Goal: Task Accomplishment & Management: Use online tool/utility

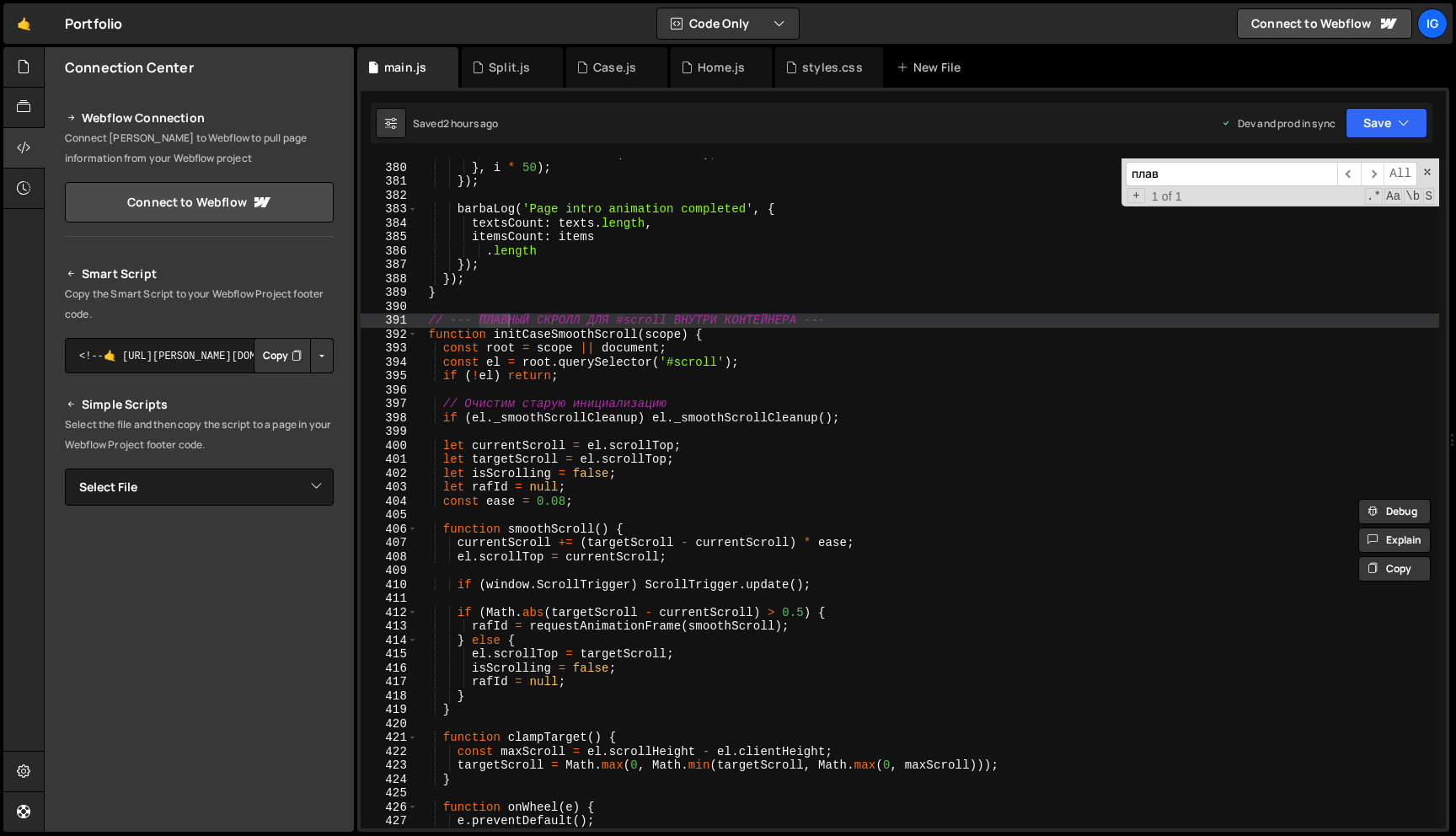
scroll to position [5287, 0]
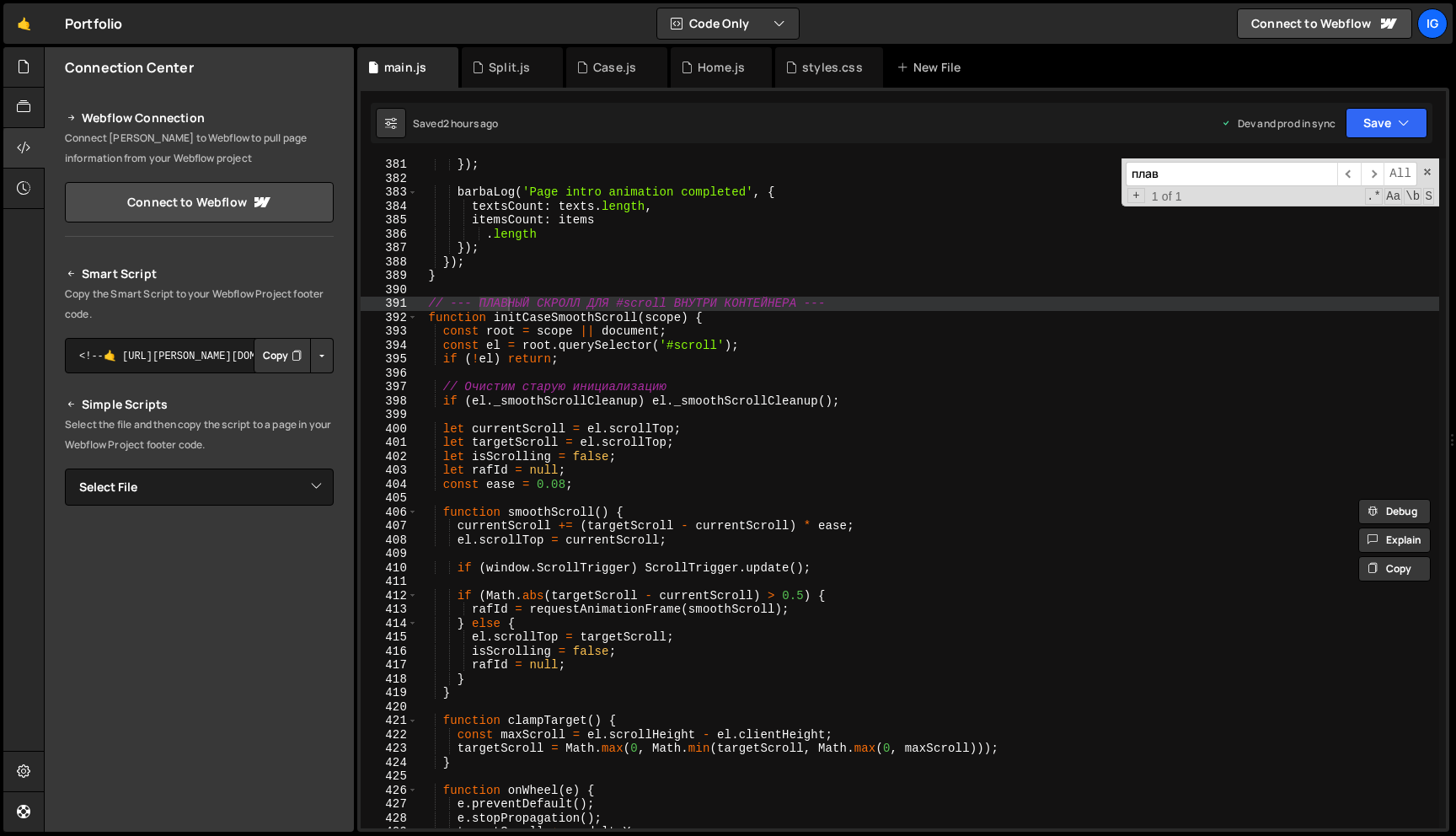
type input "плав"
click at [566, 490] on div "}) ; barbaLog ( 'Page intro animation completed' , { textsCount : texts . lengt…" at bounding box center [928, 506] width 1021 height 698
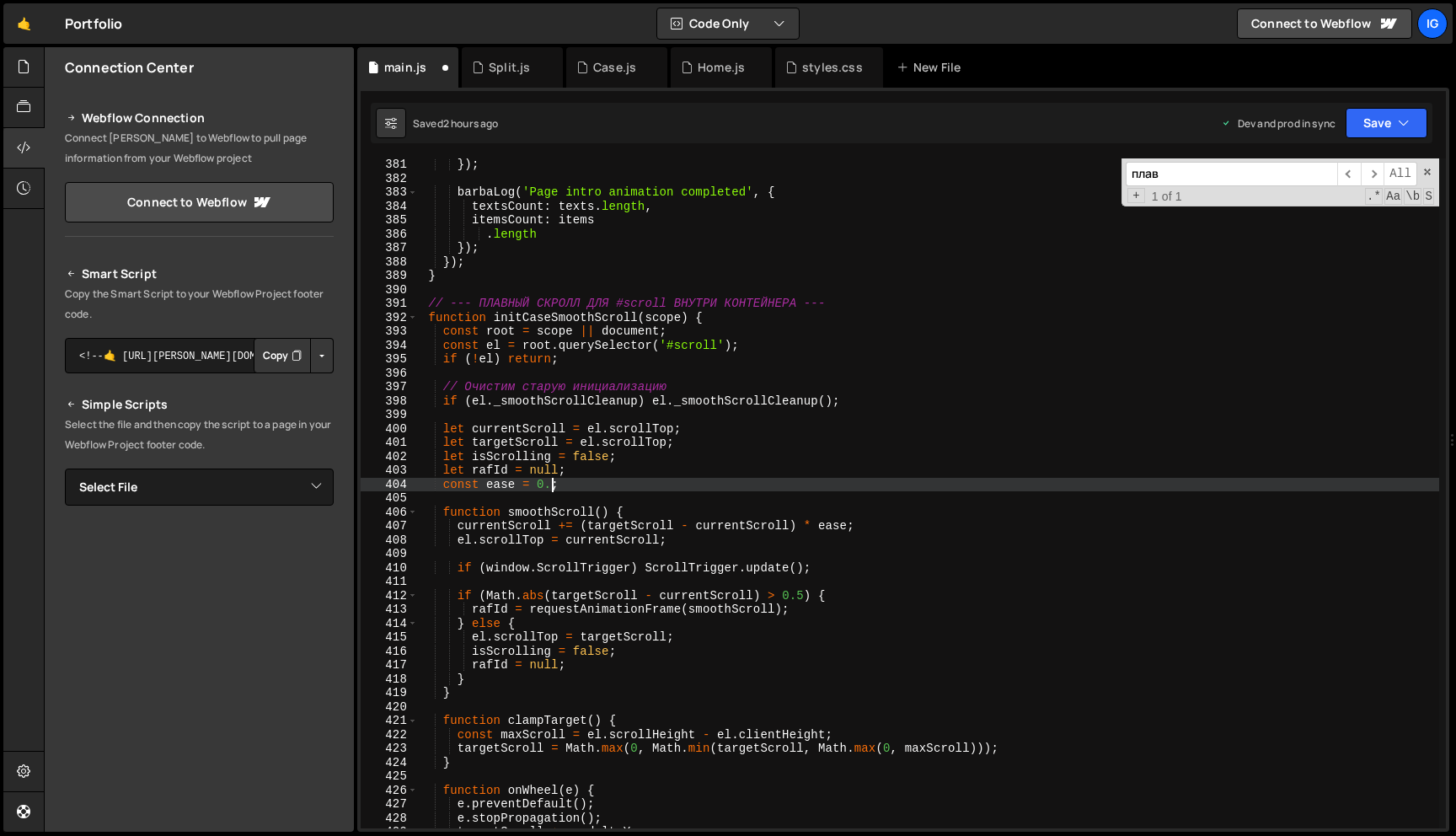
scroll to position [0, 10]
click at [1426, 181] on div "плав ​ ​ All Replace All + 1 of 1 .* Aa \b S" at bounding box center [1280, 182] width 318 height 48
click at [1426, 178] on div "плав ​ ​ All Replace All + 1 of 1 .* Aa \b S" at bounding box center [1280, 182] width 318 height 48
click at [1426, 173] on span at bounding box center [1427, 172] width 11 height 11
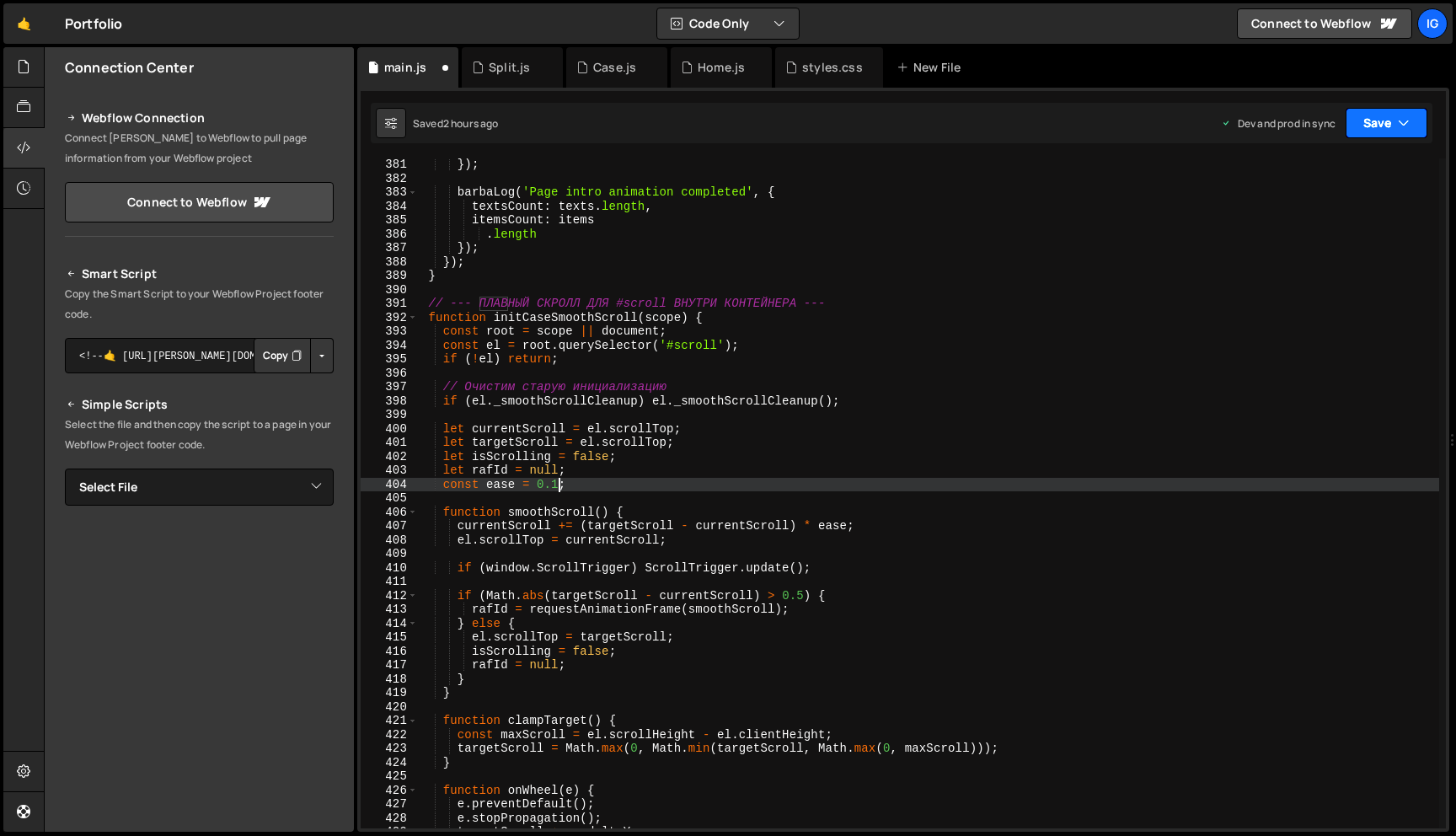
click at [1396, 134] on button "Save" at bounding box center [1386, 123] width 81 height 31
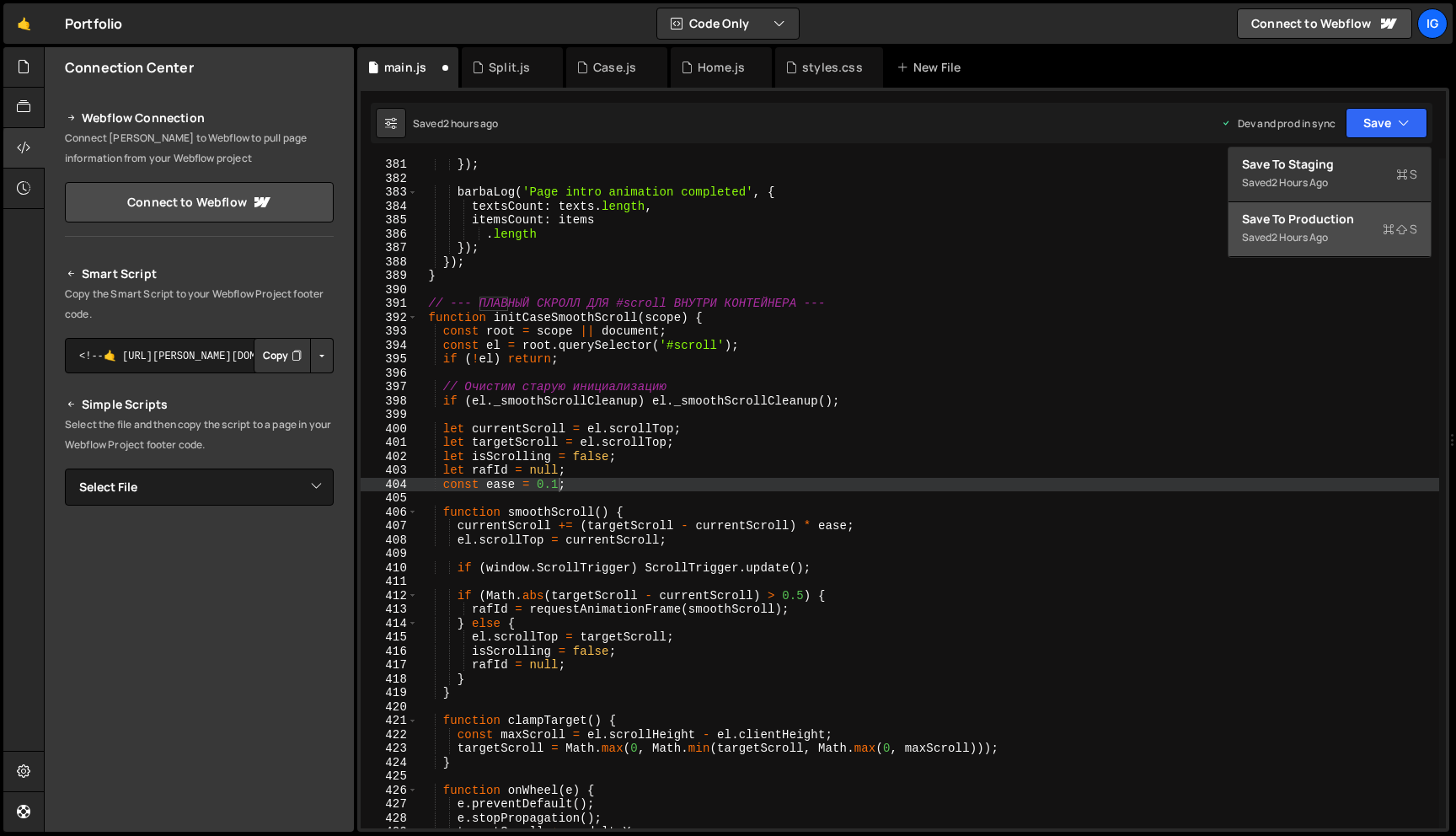
click at [1340, 216] on div "Save to Production S" at bounding box center [1330, 219] width 175 height 17
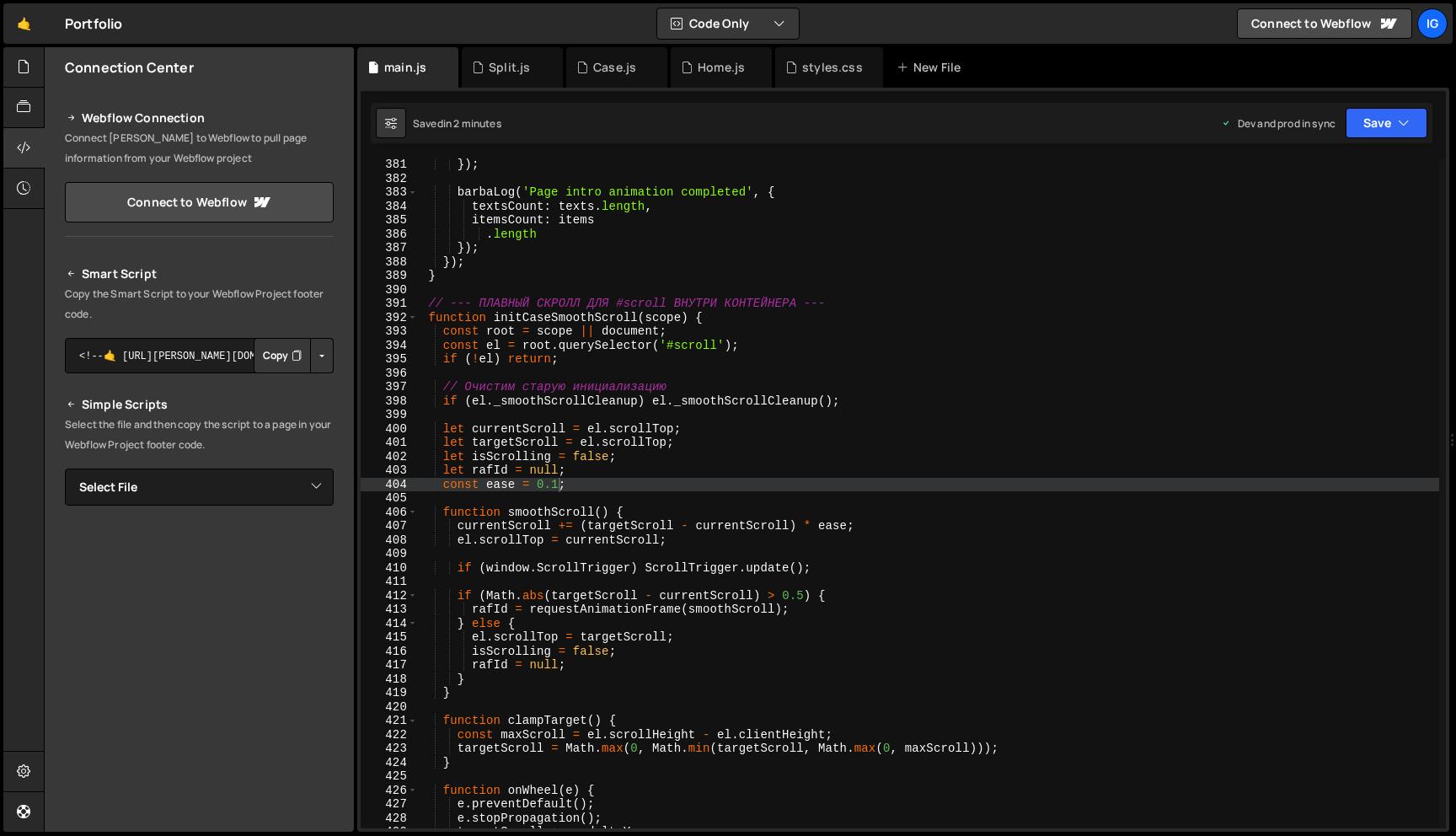
click at [561, 486] on div "}) ; barbaLog ( 'Page intro animation completed' , { textsCount : texts . lengt…" at bounding box center [928, 506] width 1021 height 698
click at [1401, 123] on icon "button" at bounding box center [1404, 123] width 11 height 17
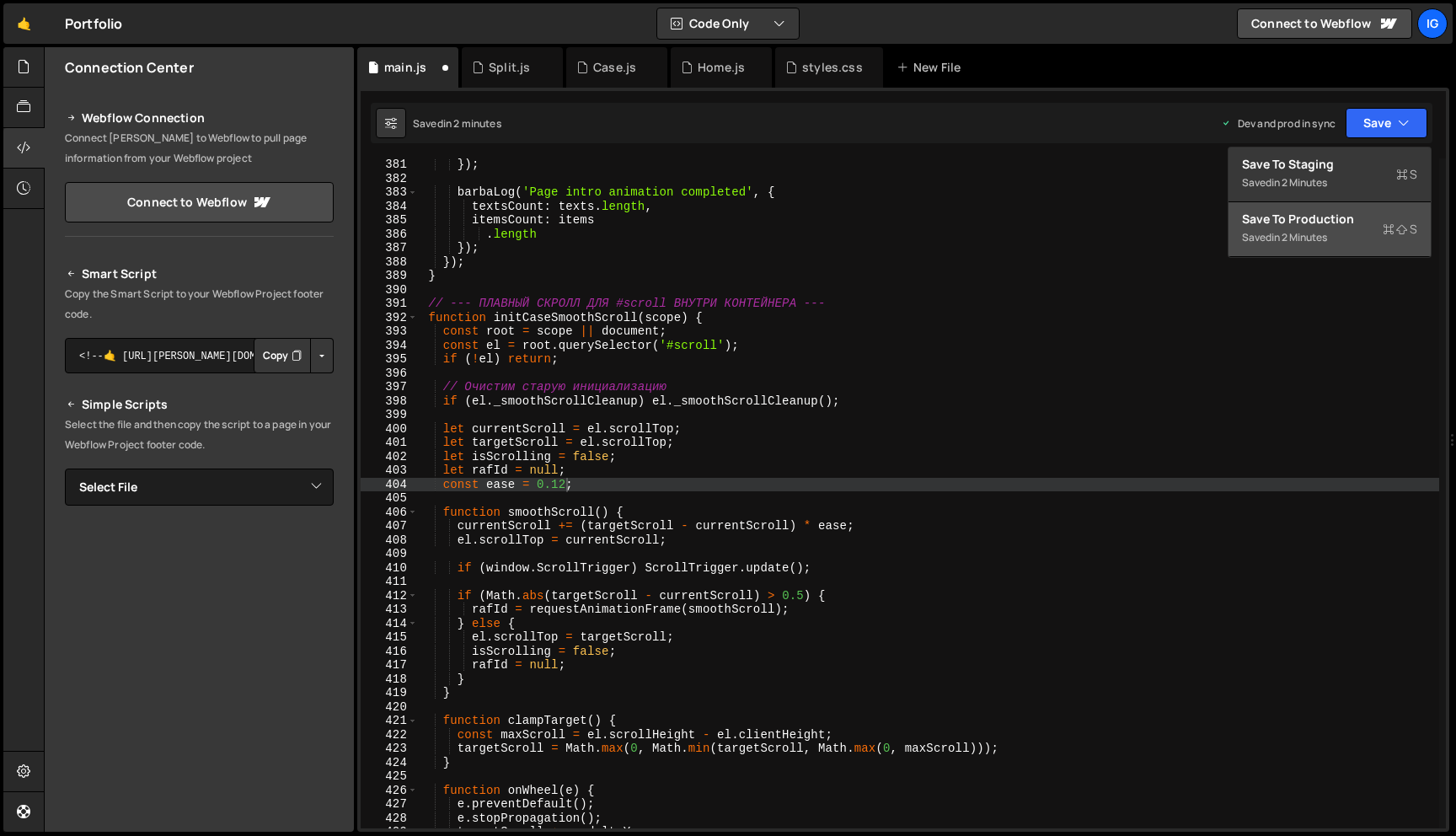
click at [1362, 223] on div "Save to Production S" at bounding box center [1330, 219] width 175 height 17
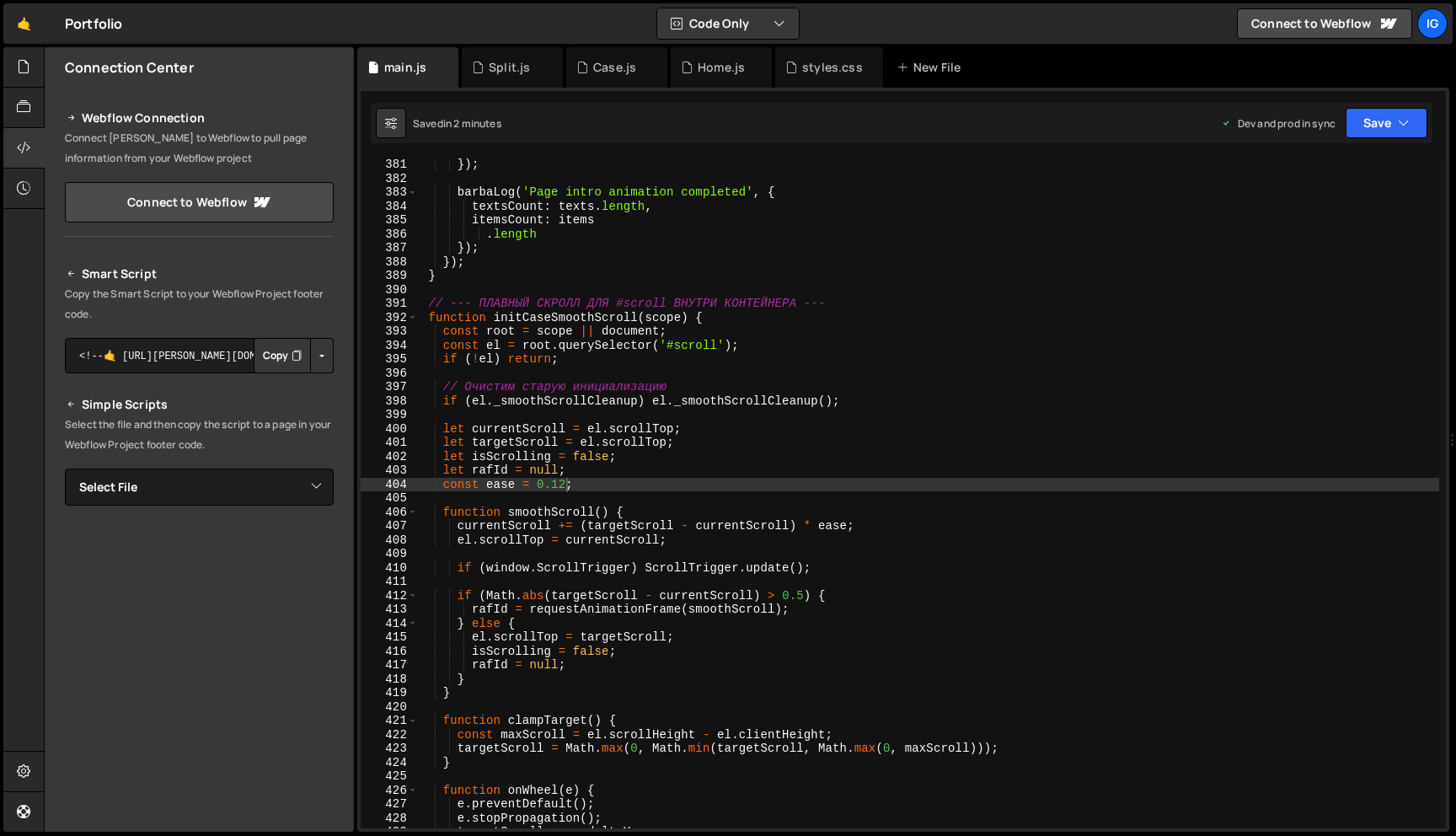
click at [566, 487] on div "}) ; barbaLog ( 'Page intro animation completed' , { textsCount : texts . lengt…" at bounding box center [928, 506] width 1021 height 698
drag, startPoint x: 564, startPoint y: 483, endPoint x: 554, endPoint y: 485, distance: 10.2
click at [554, 485] on div "}) ; barbaLog ( 'Page intro animation completed' , { textsCount : texts . lengt…" at bounding box center [928, 506] width 1021 height 698
click at [1395, 125] on button "Save" at bounding box center [1386, 123] width 81 height 31
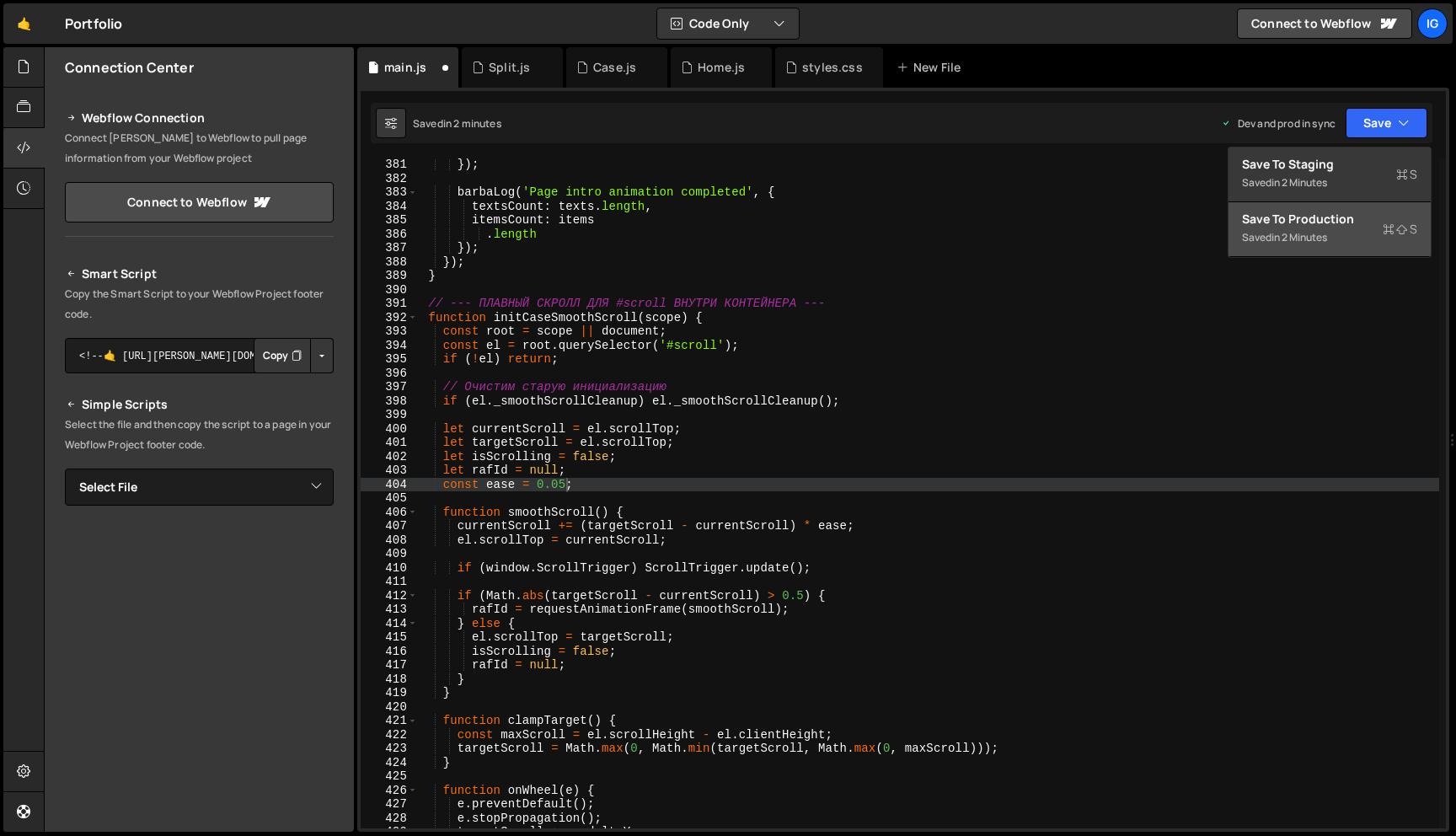
click at [1371, 242] on div "Saved in 2 minutes" at bounding box center [1330, 237] width 175 height 20
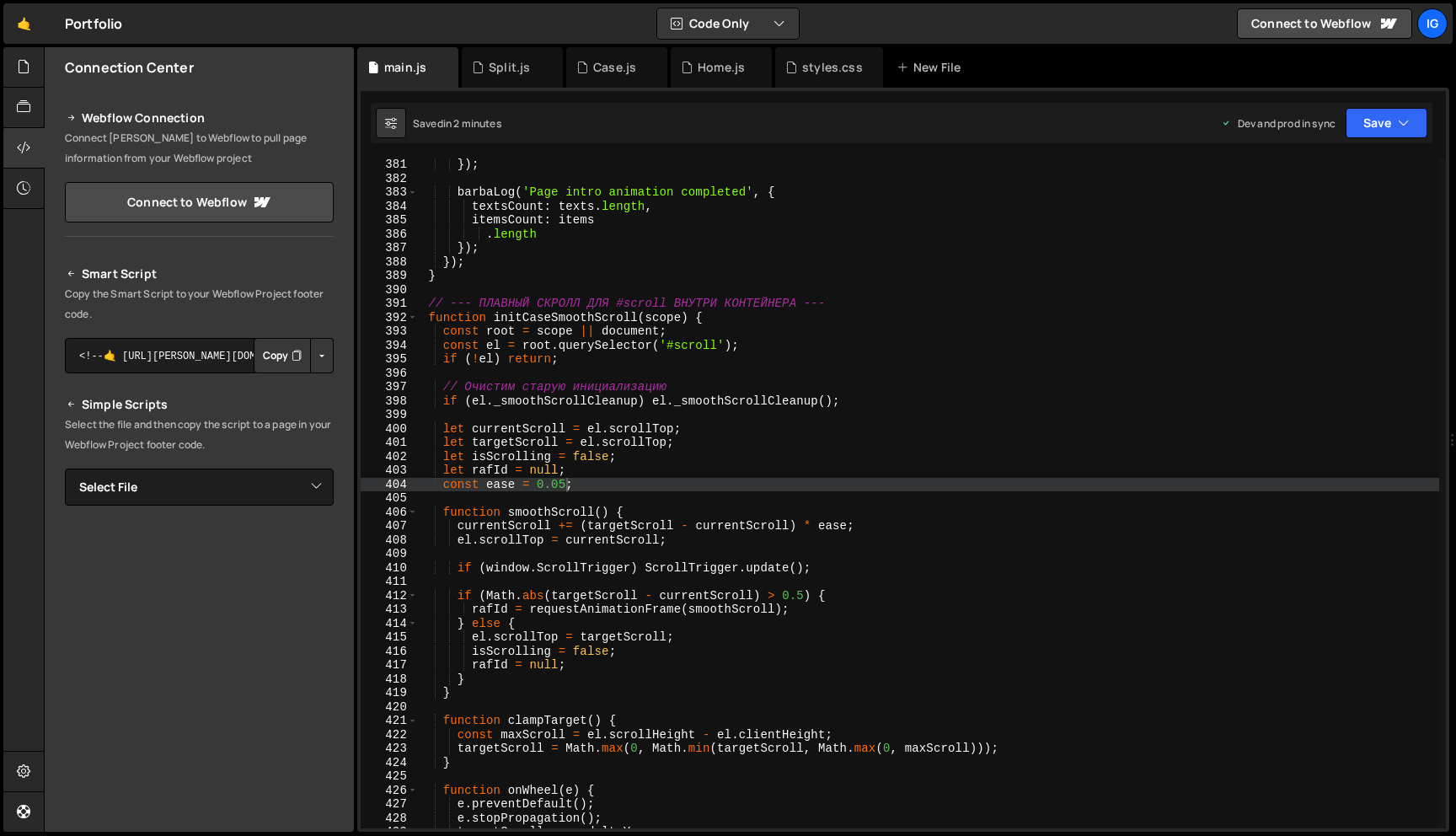
click at [565, 485] on div "}) ; barbaLog ( 'Page intro animation completed' , { textsCount : texts . lengt…" at bounding box center [928, 506] width 1021 height 698
type textarea "const ease = 0.065;"
click at [1394, 116] on button "Save" at bounding box center [1386, 123] width 81 height 31
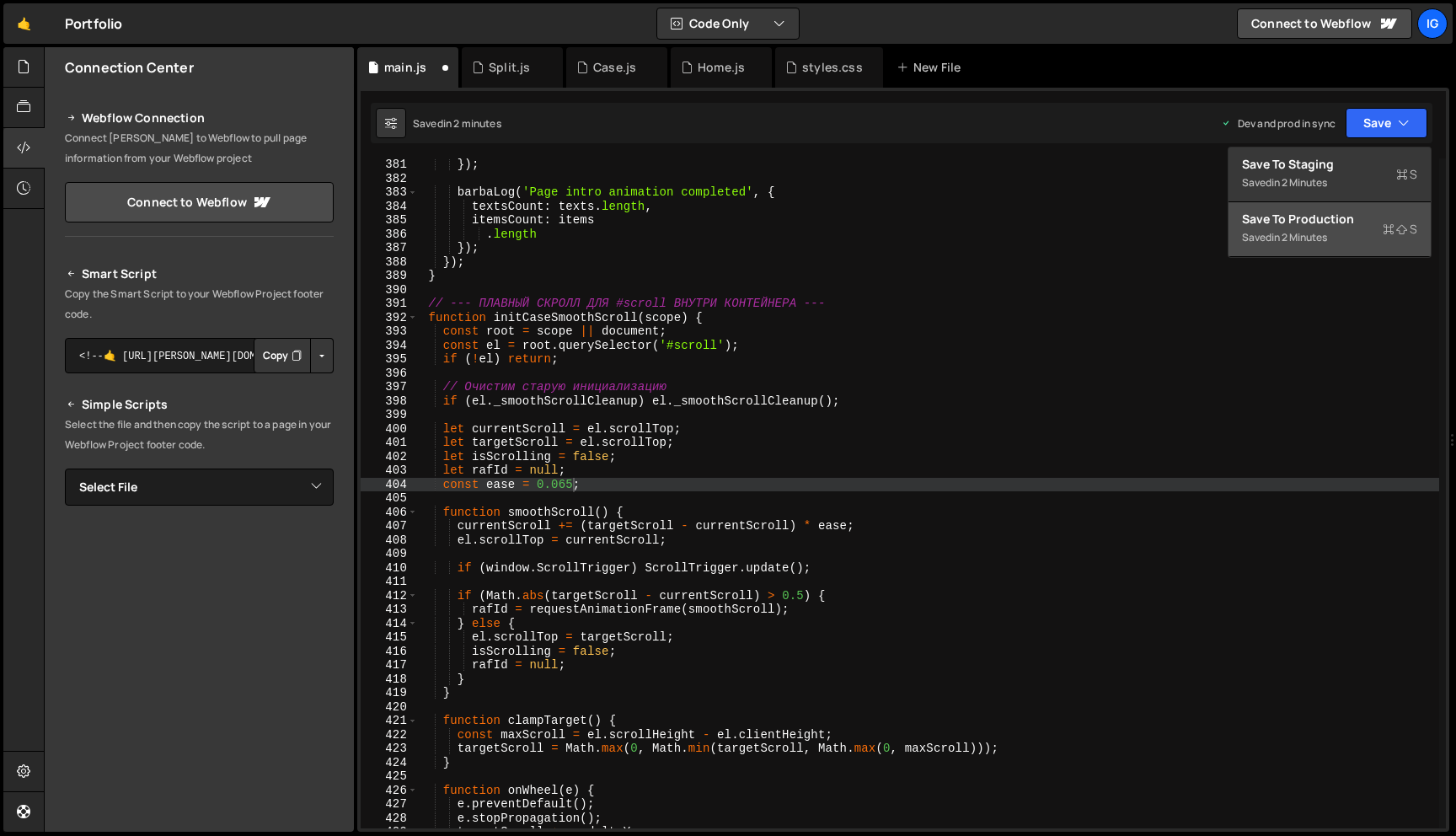
click at [1348, 228] on div "Saved in 2 minutes" at bounding box center [1330, 237] width 175 height 20
